Goal: Check status: Check status

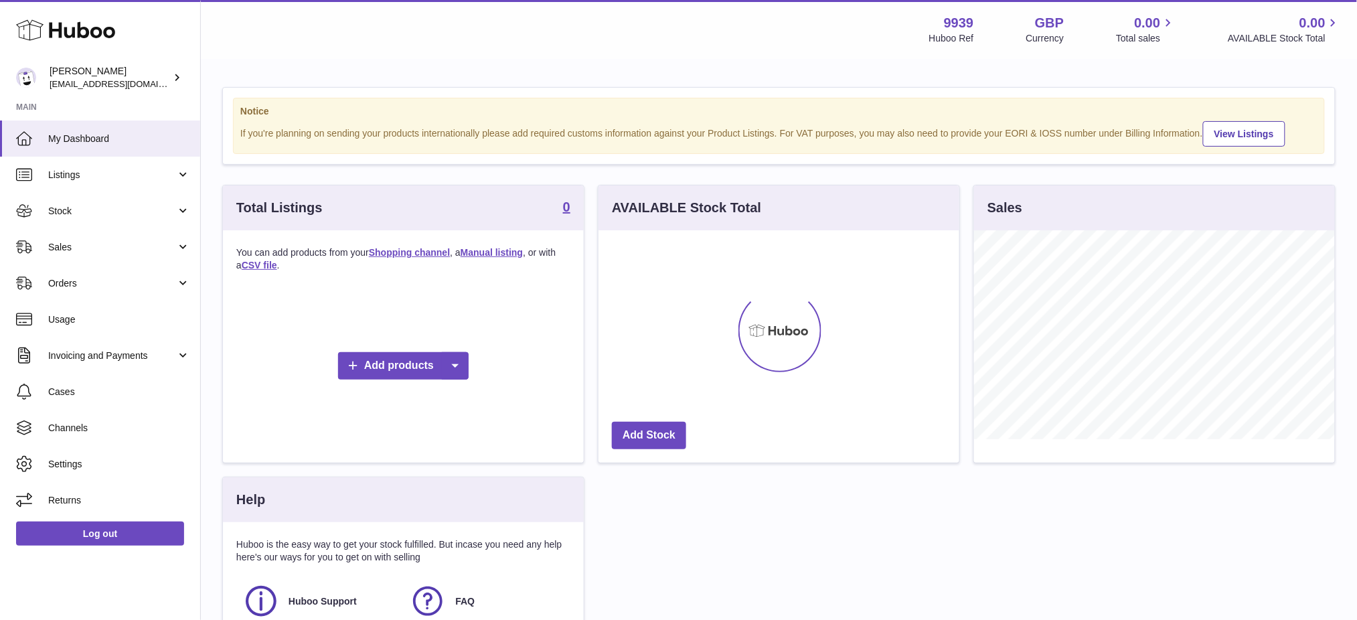
scroll to position [208, 361]
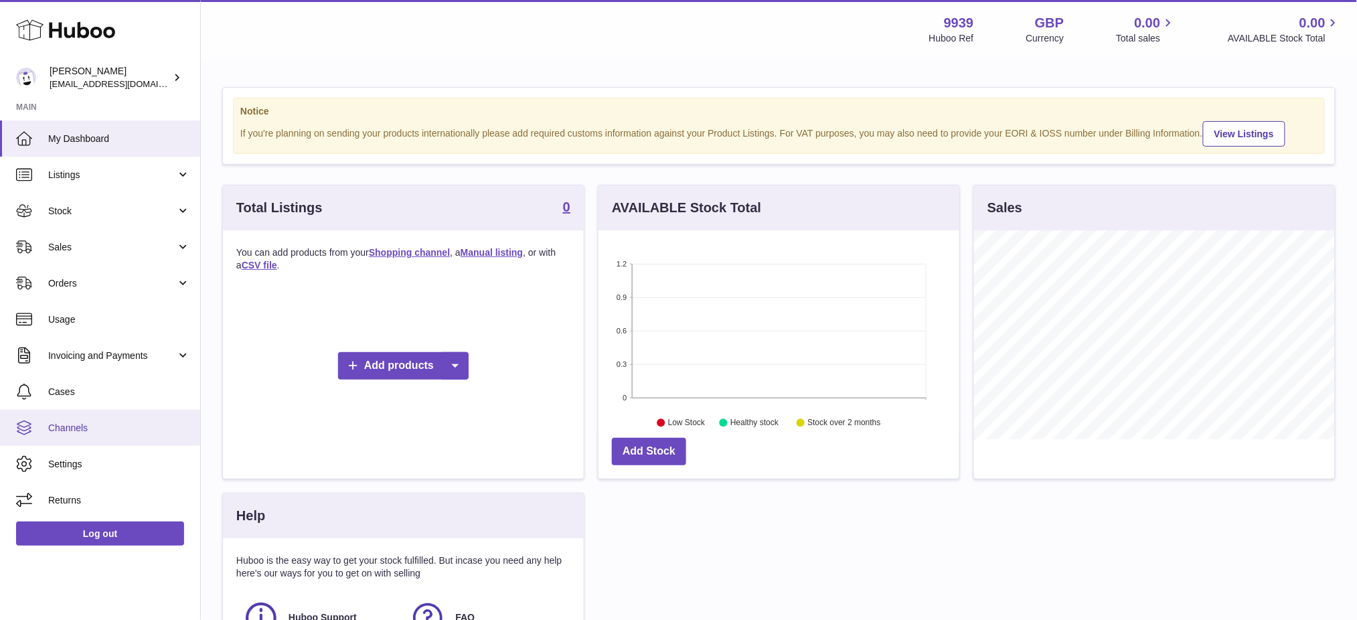
click at [81, 430] on span "Channels" at bounding box center [119, 428] width 142 height 13
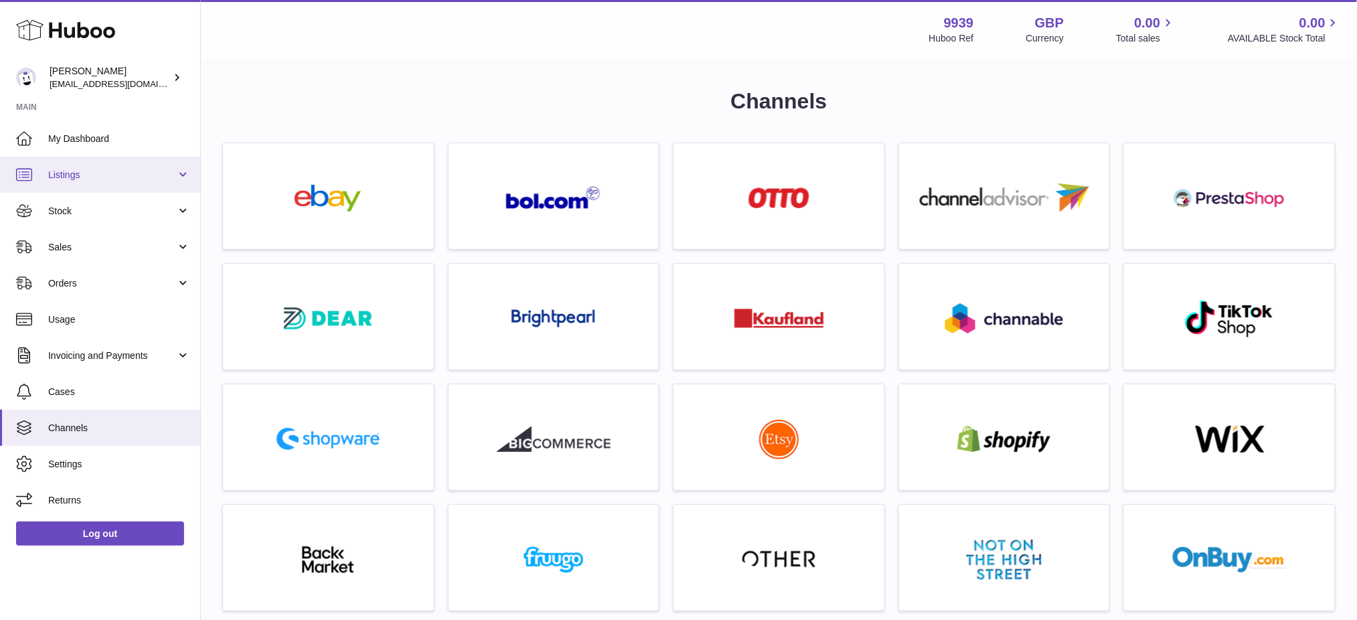
drag, startPoint x: 74, startPoint y: 175, endPoint x: 81, endPoint y: 178, distance: 8.1
click at [74, 174] on span "Listings" at bounding box center [112, 175] width 128 height 13
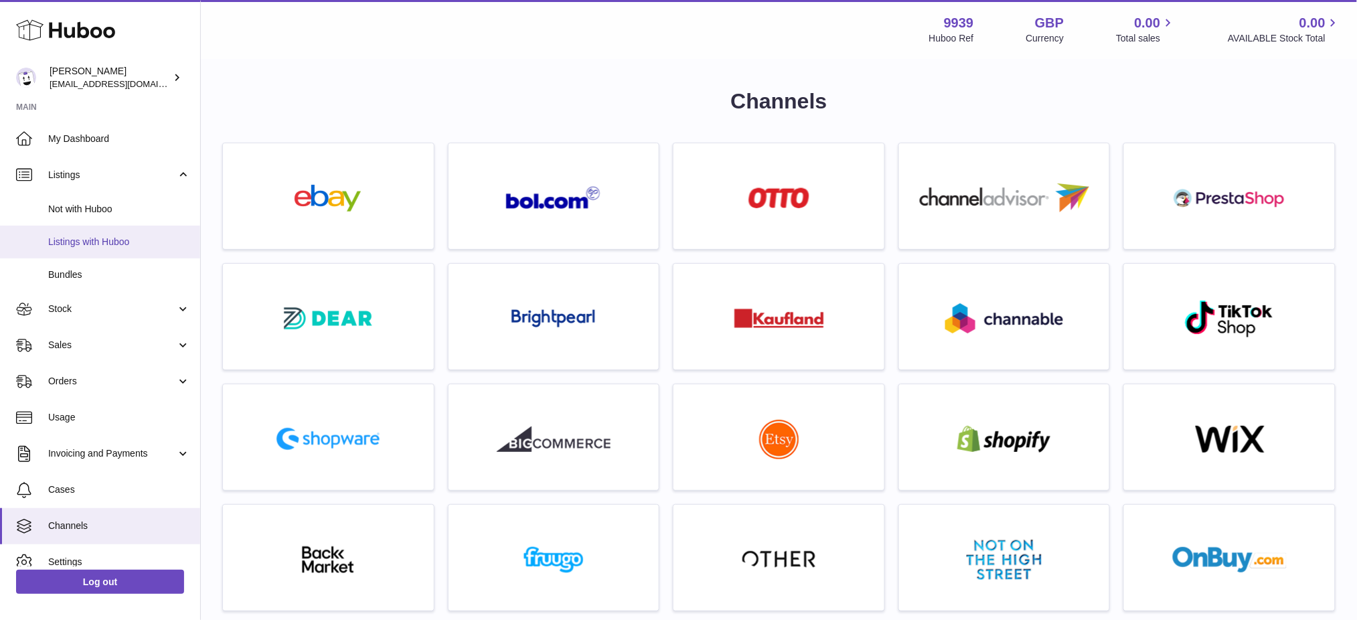
click at [94, 236] on span "Listings with Huboo" at bounding box center [119, 242] width 142 height 13
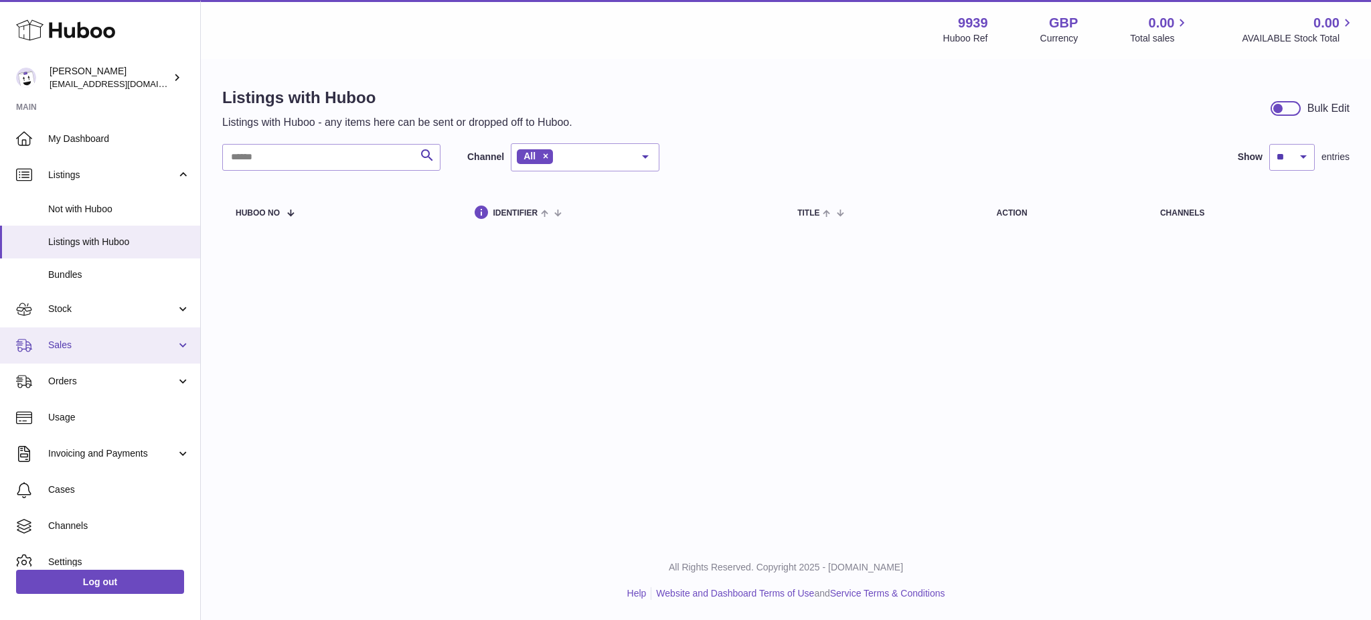
click at [84, 332] on link "Sales" at bounding box center [100, 345] width 200 height 36
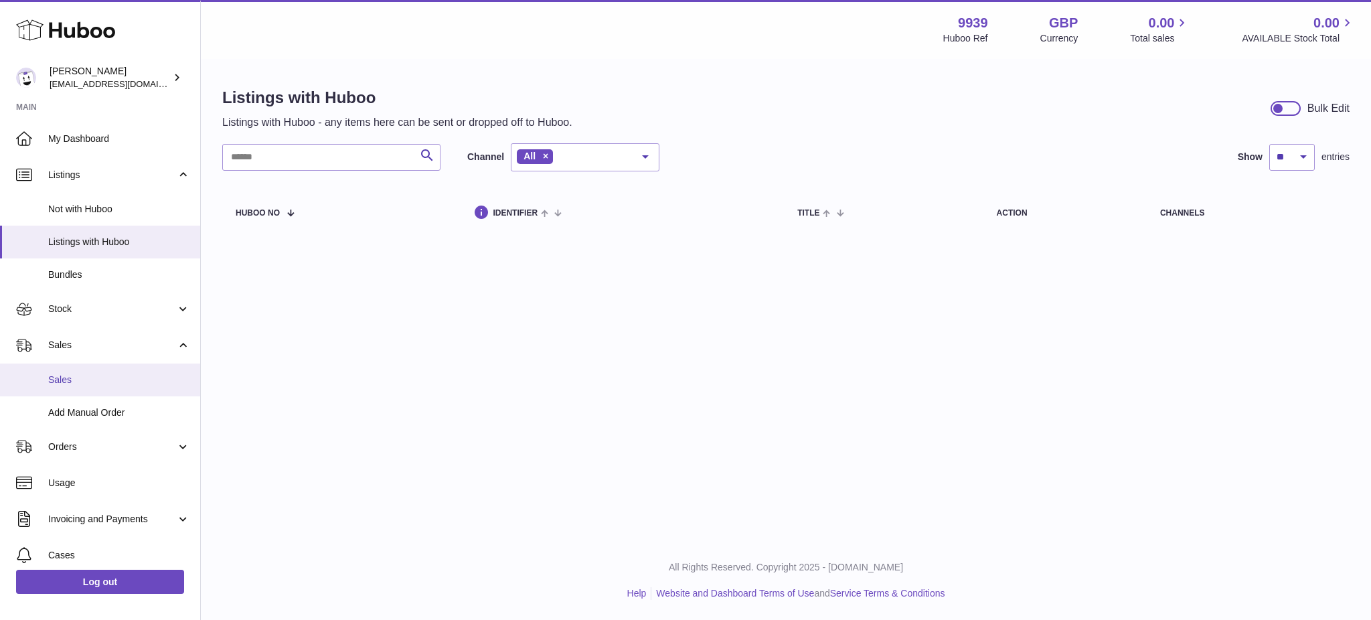
click at [82, 380] on span "Sales" at bounding box center [119, 380] width 142 height 13
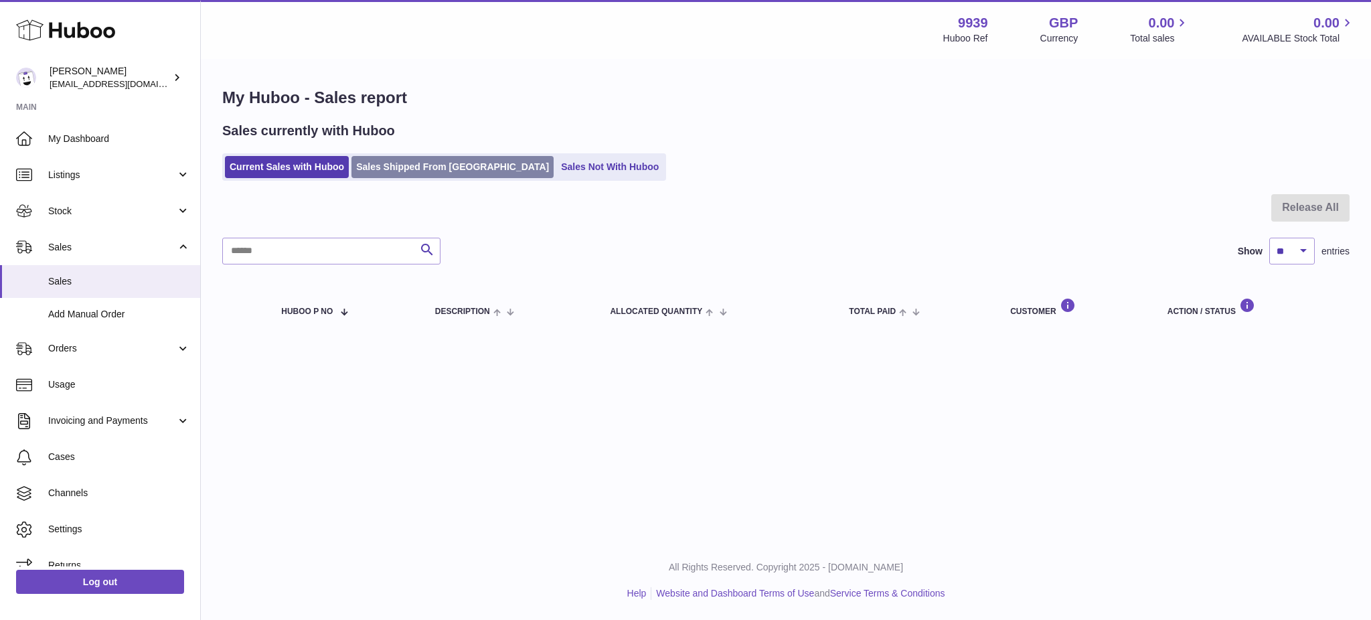
click at [388, 156] on link "Sales Shipped From [GEOGRAPHIC_DATA]" at bounding box center [452, 167] width 202 height 22
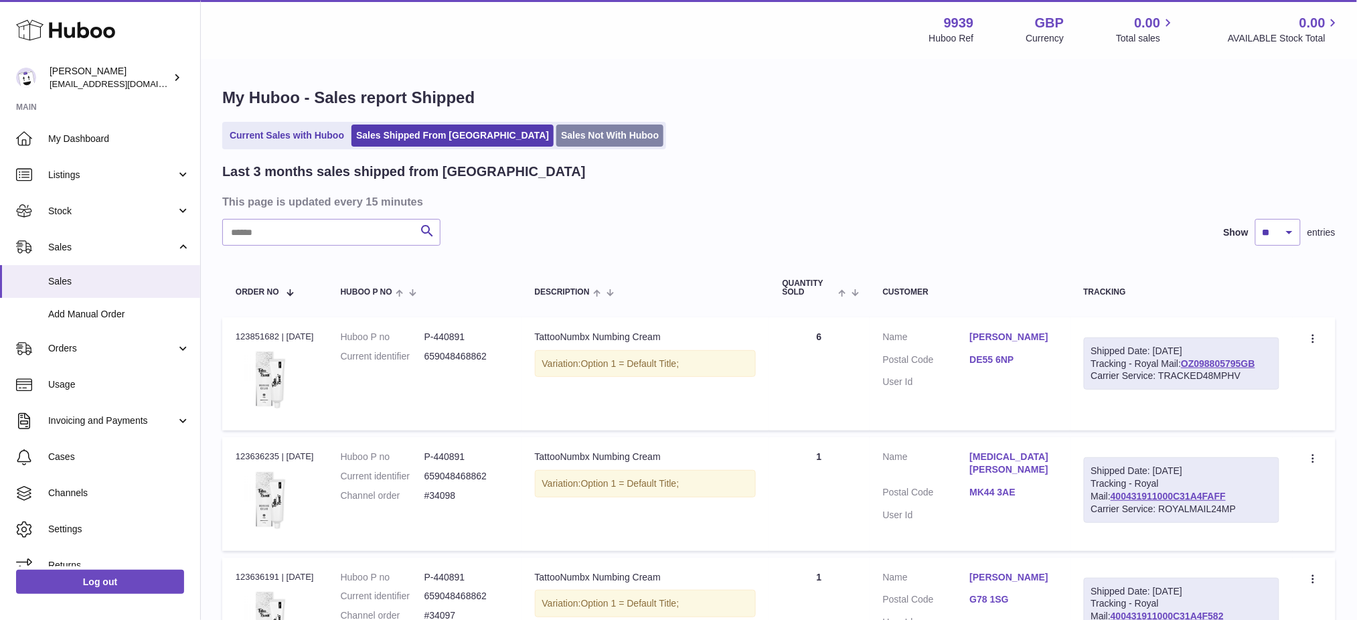
click at [556, 135] on link "Sales Not With Huboo" at bounding box center [609, 136] width 107 height 22
click at [301, 132] on link "Current Sales with Huboo" at bounding box center [287, 136] width 124 height 22
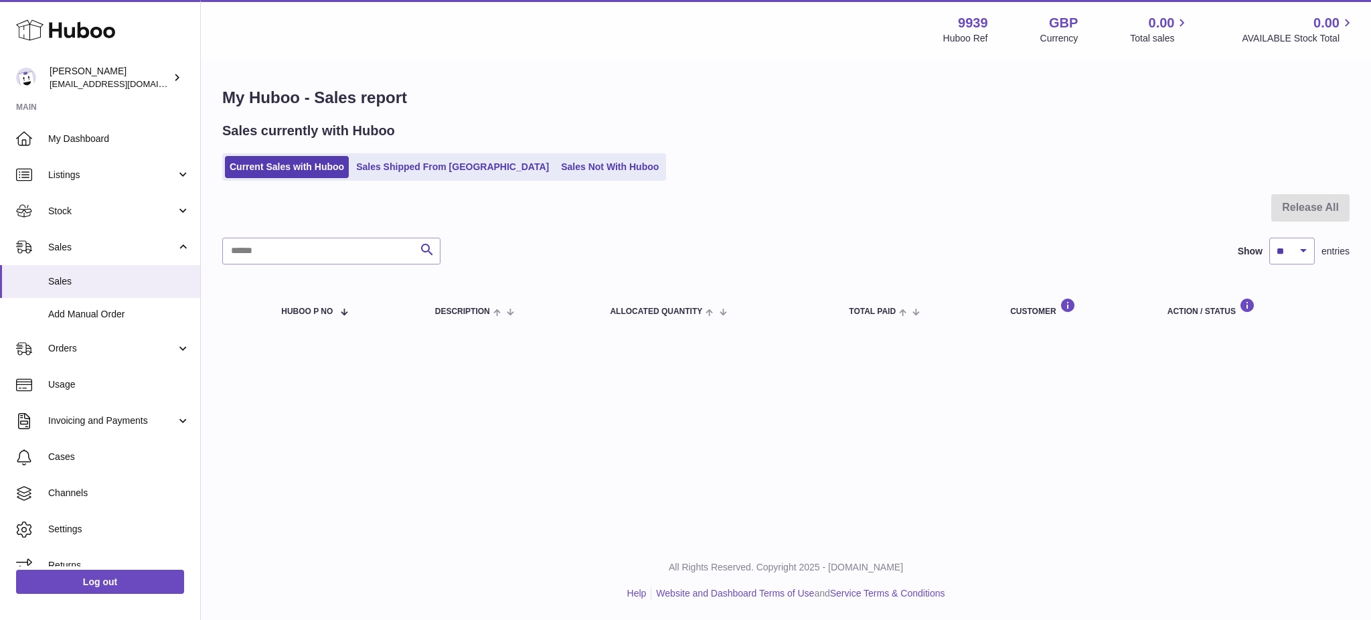
click at [967, 15] on strong "9939" at bounding box center [973, 23] width 30 height 18
copy strong "9939"
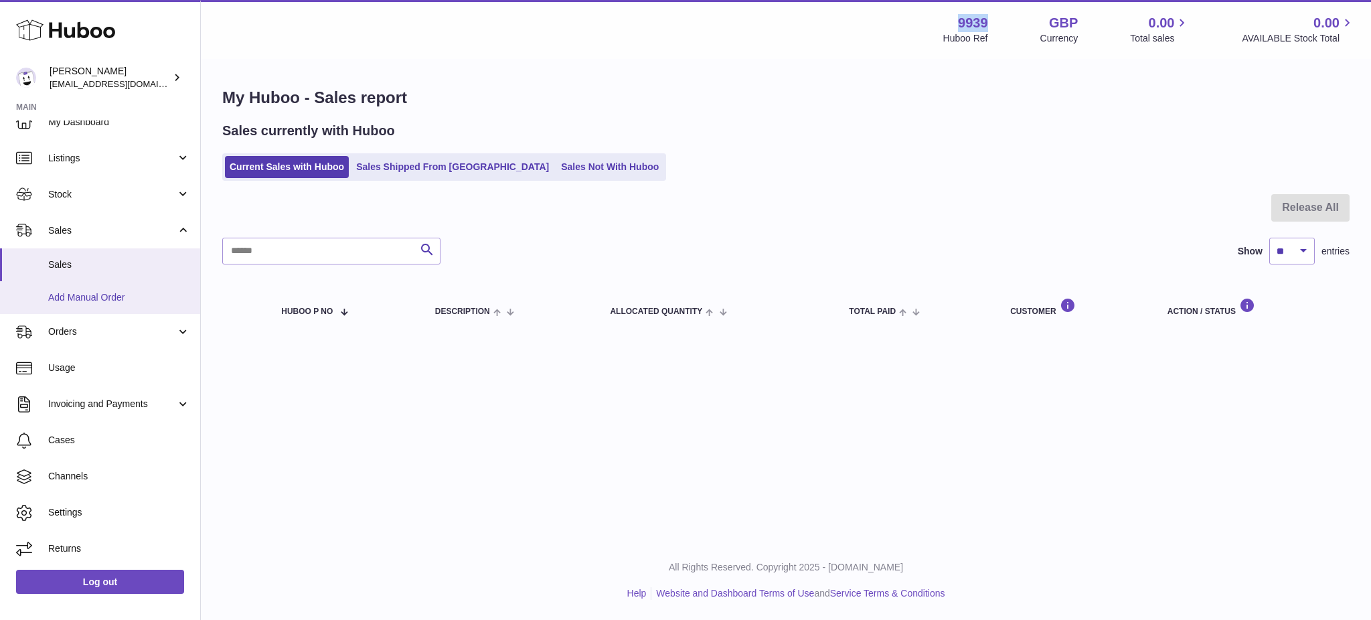
click at [99, 295] on span "Add Manual Order" at bounding box center [119, 297] width 142 height 13
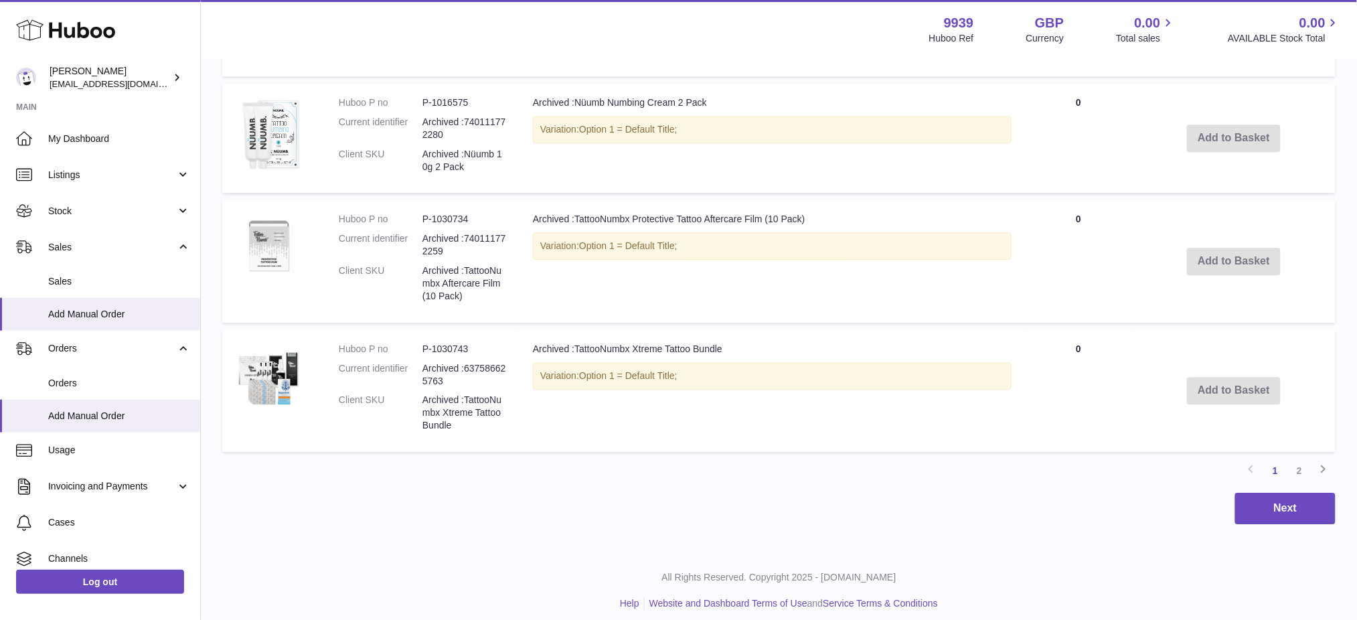
scroll to position [1205, 0]
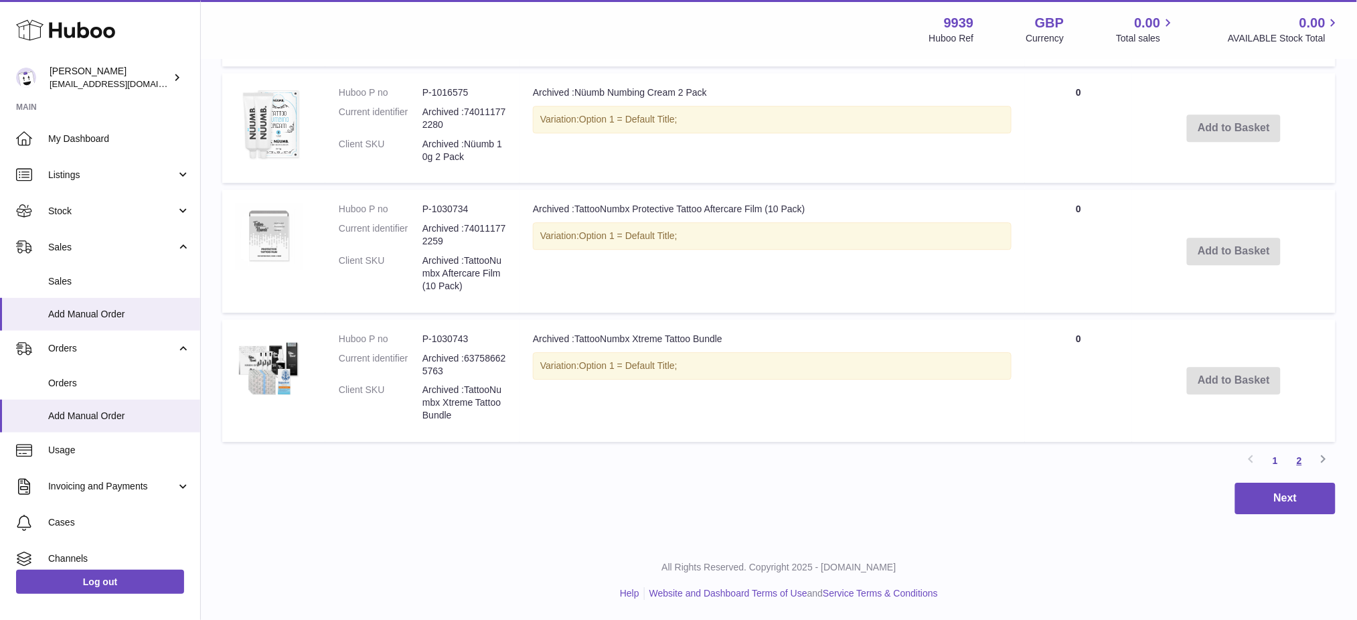
click at [1300, 457] on link "2" at bounding box center [1299, 461] width 24 height 24
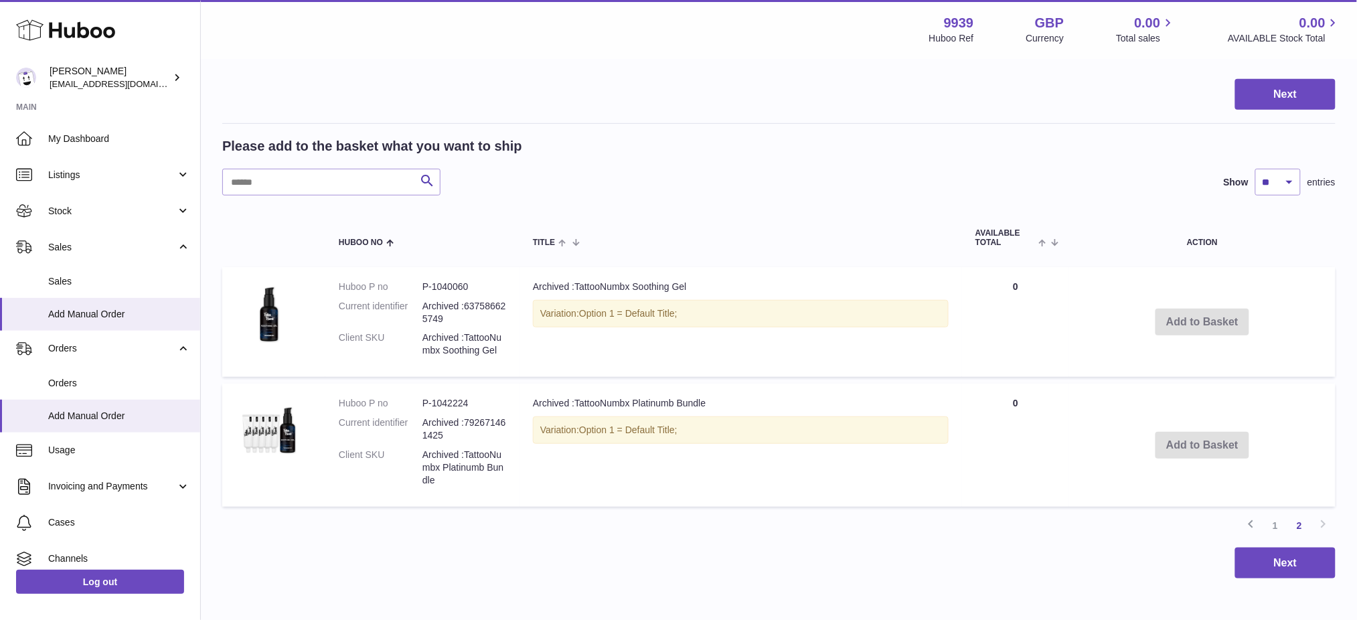
scroll to position [260, 0]
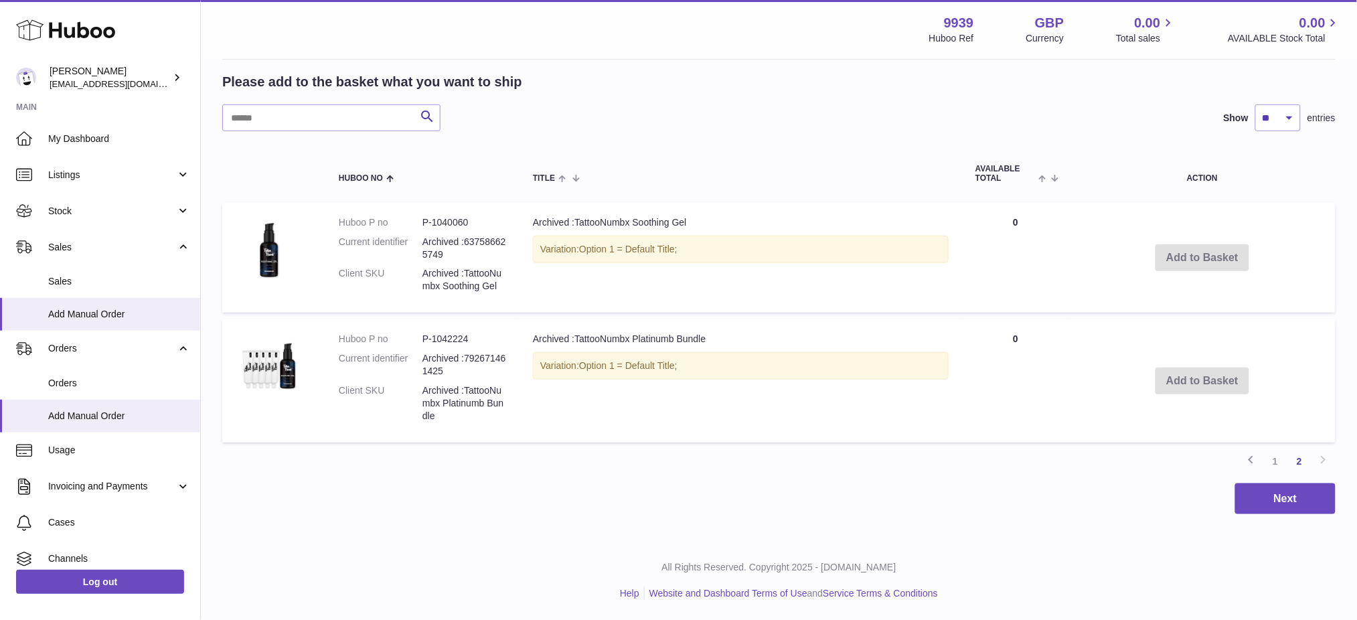
click at [1279, 457] on link "1" at bounding box center [1275, 461] width 24 height 24
